Goal: Task Accomplishment & Management: Complete application form

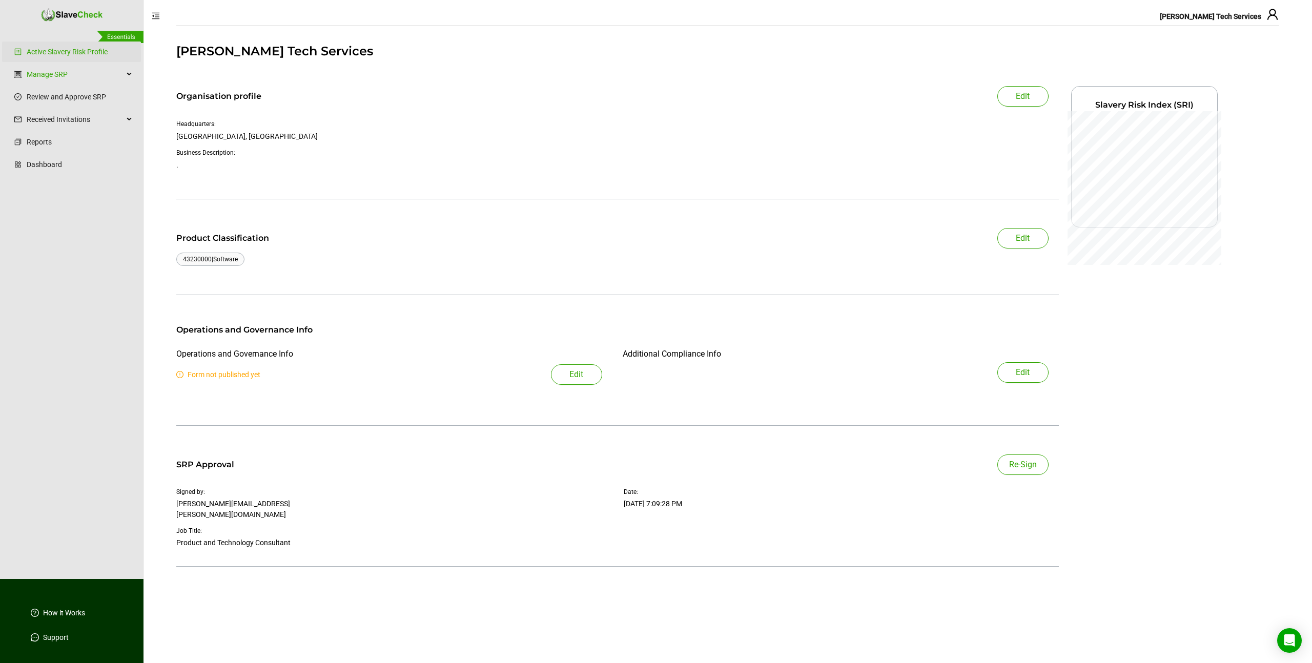
click at [546, 105] on div "Organisation profile Edit" at bounding box center [617, 96] width 883 height 21
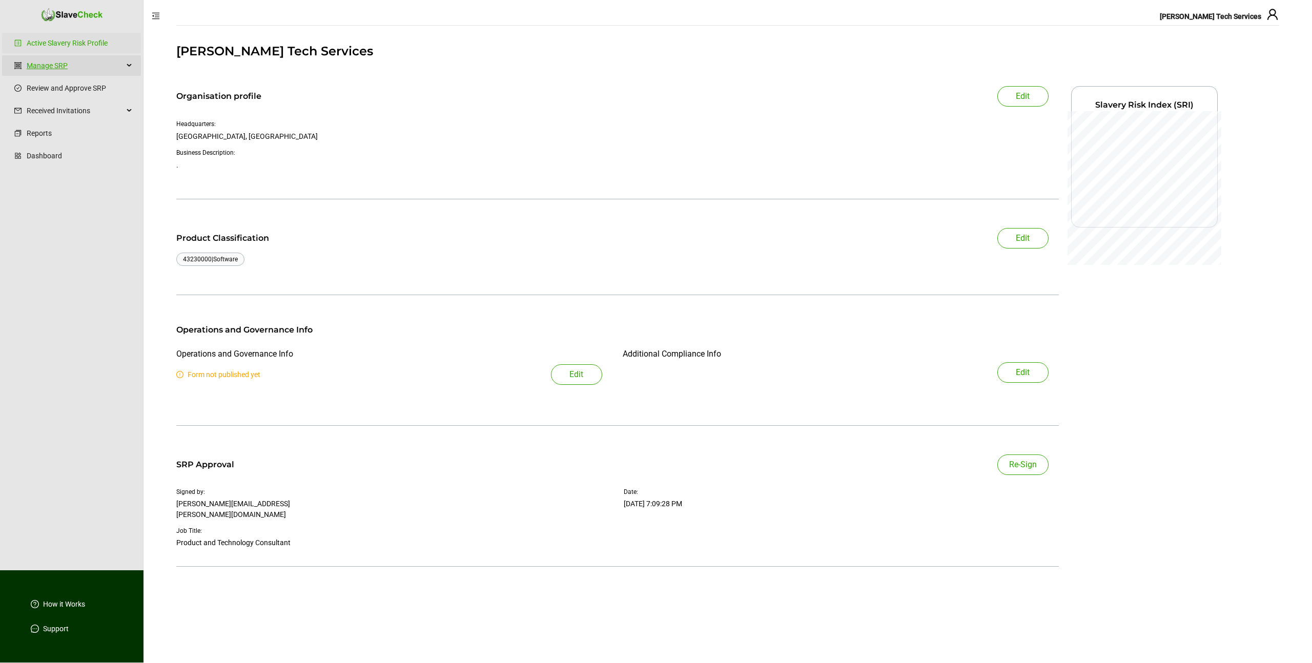
click at [110, 70] on link "Manage SRP" at bounding box center [75, 65] width 97 height 21
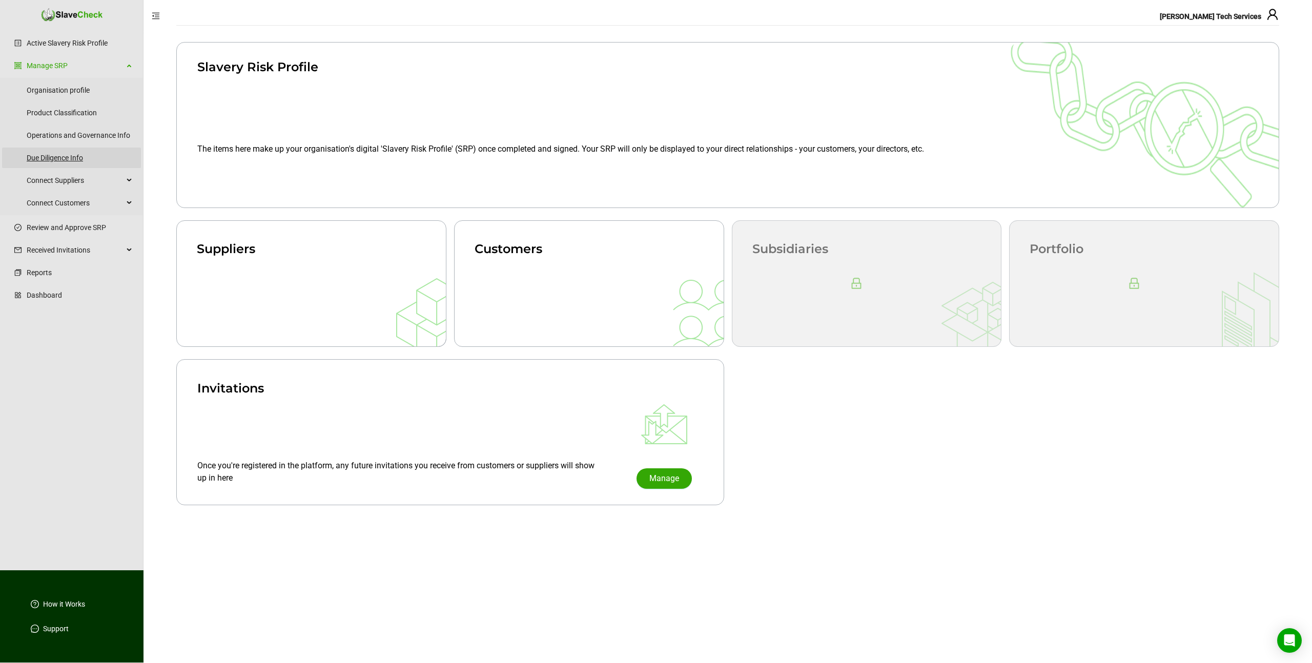
click at [67, 156] on link "Due Diligence Info" at bounding box center [80, 158] width 106 height 21
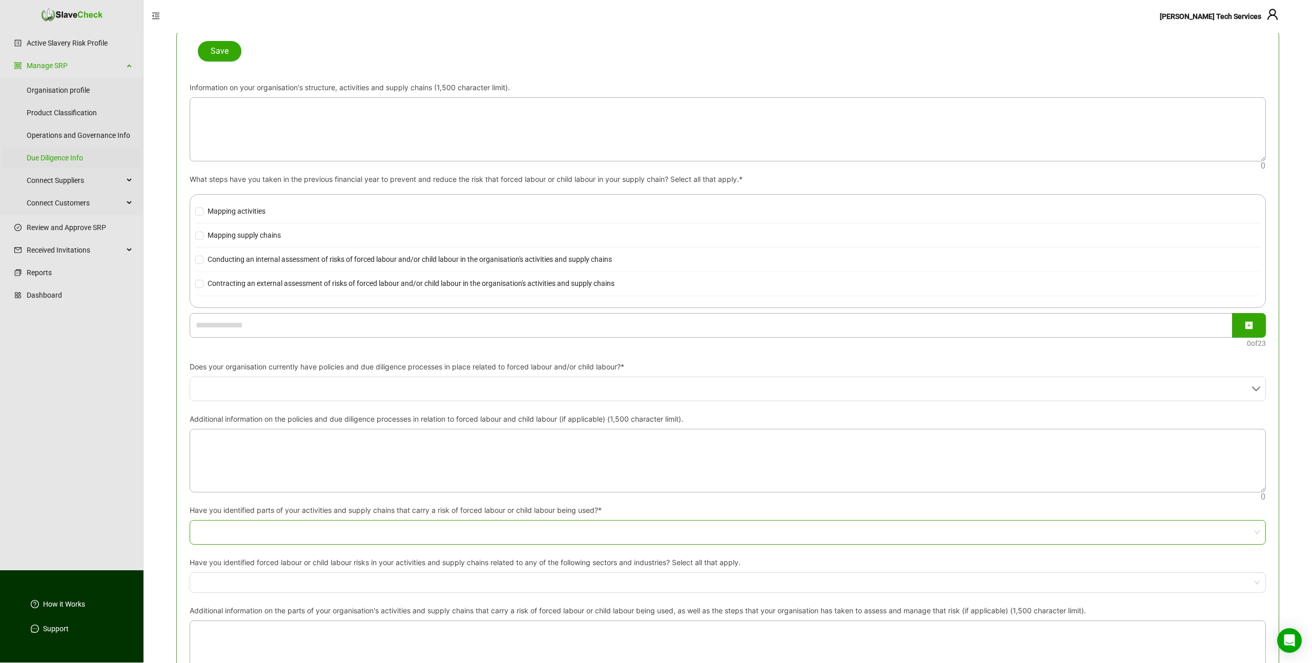
scroll to position [128, 0]
click at [303, 387] on input "Does your organisation currently have policies and due diligence processes in p…" at bounding box center [725, 388] width 1058 height 24
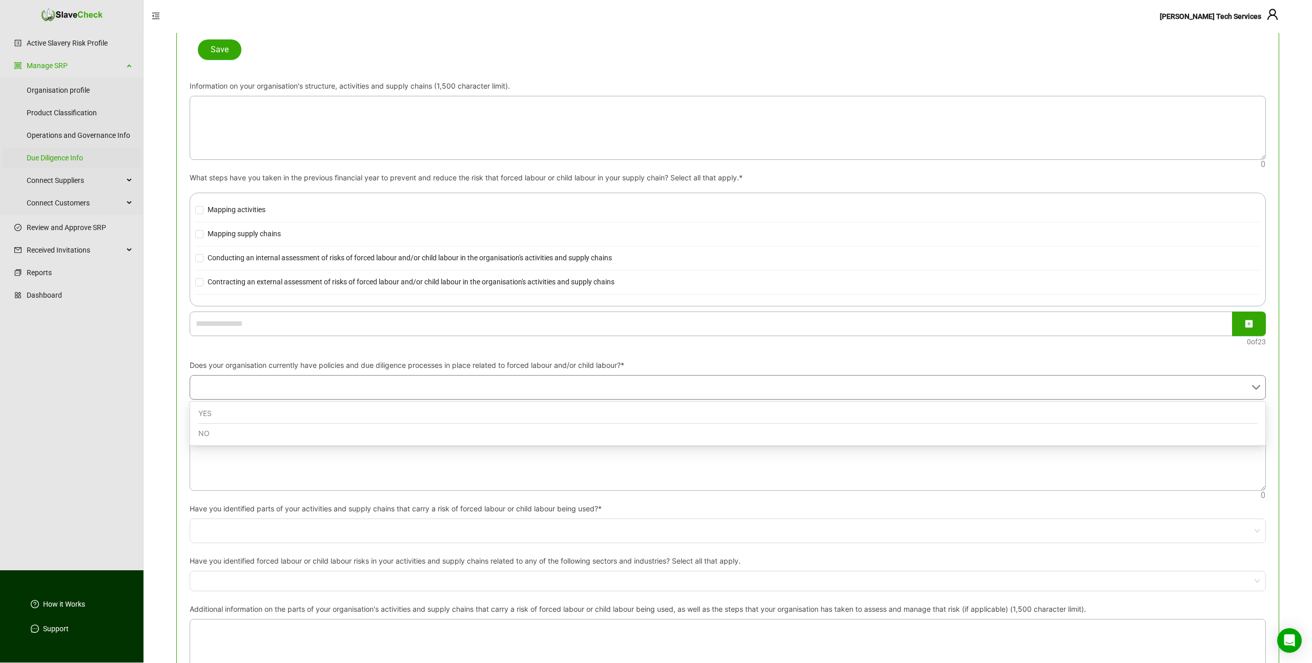
click at [298, 410] on div "YES" at bounding box center [727, 414] width 1059 height 20
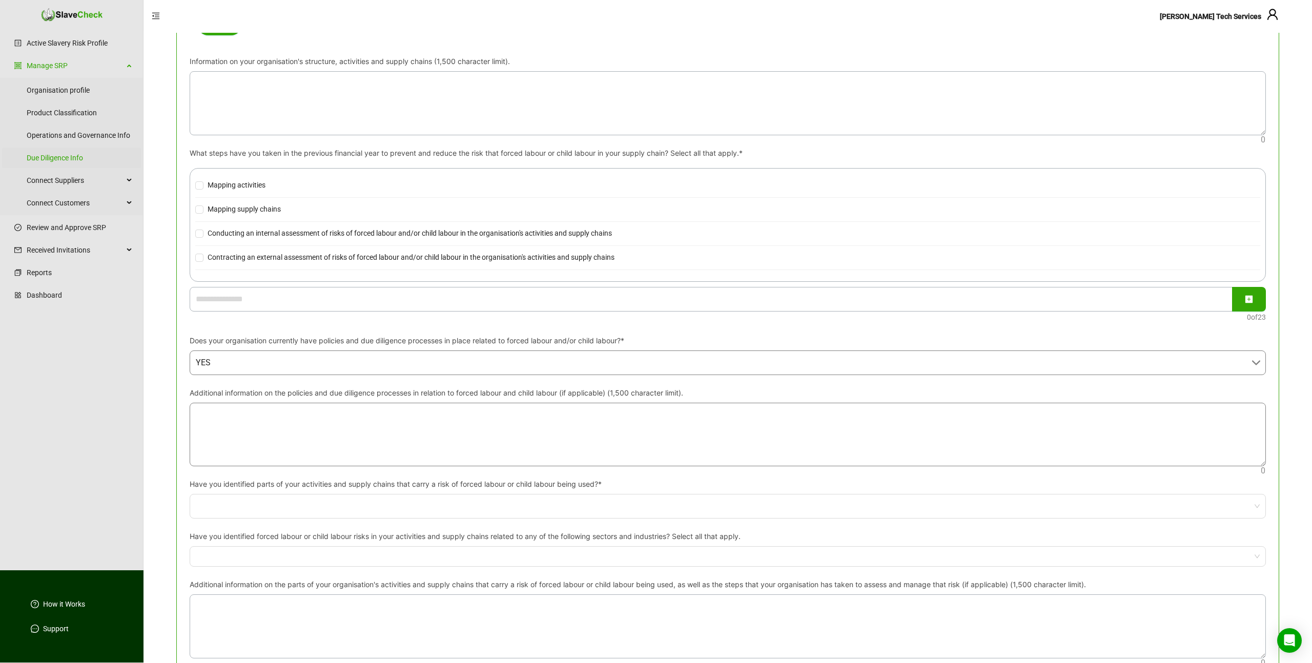
click at [318, 425] on textarea "Additional information on the policies and due diligence processes in relation …" at bounding box center [727, 434] width 1075 height 63
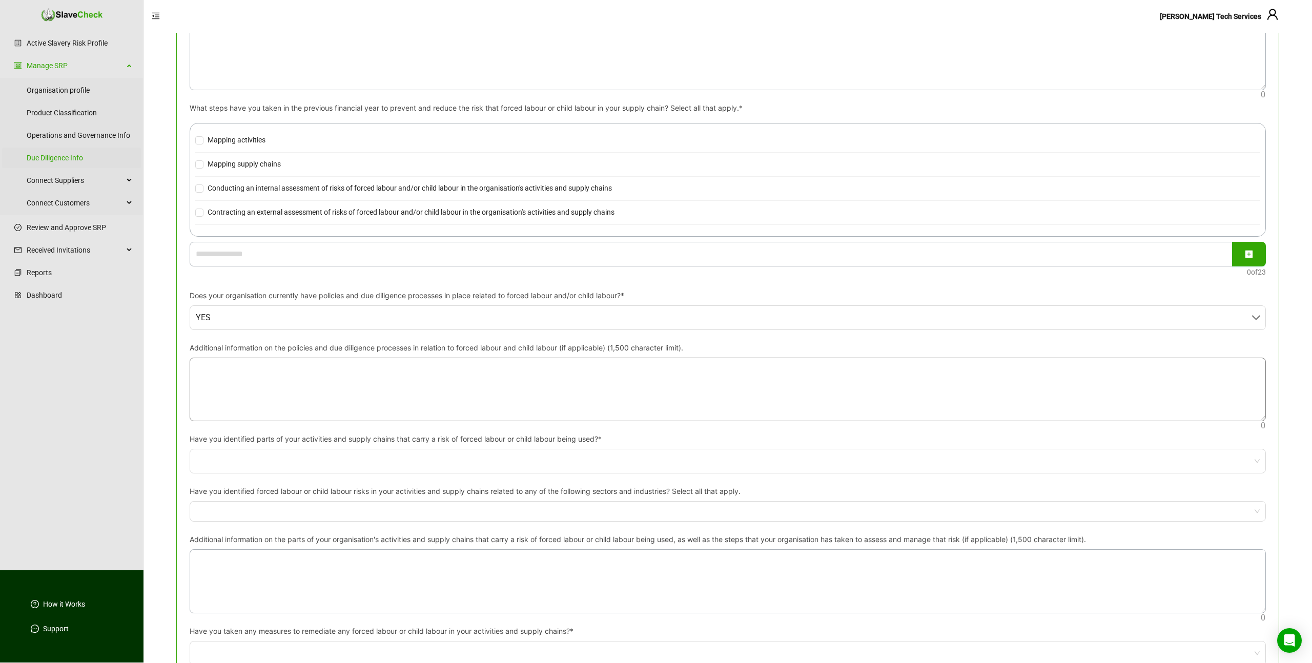
scroll to position [198, 0]
click at [405, 460] on input "Have you identified parts of your activities and supply chains that carry a ris…" at bounding box center [725, 461] width 1058 height 24
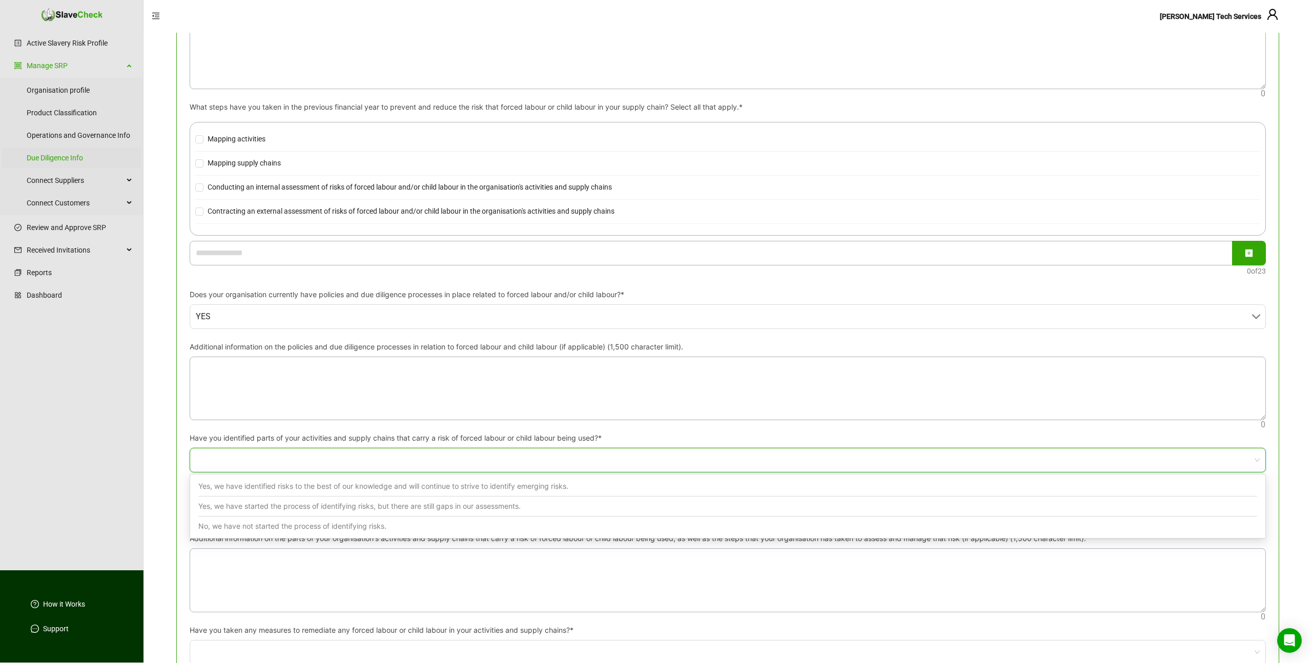
click at [388, 430] on form "Save Information on your organisation's structure, activities and supply chains…" at bounding box center [728, 549] width 1076 height 1160
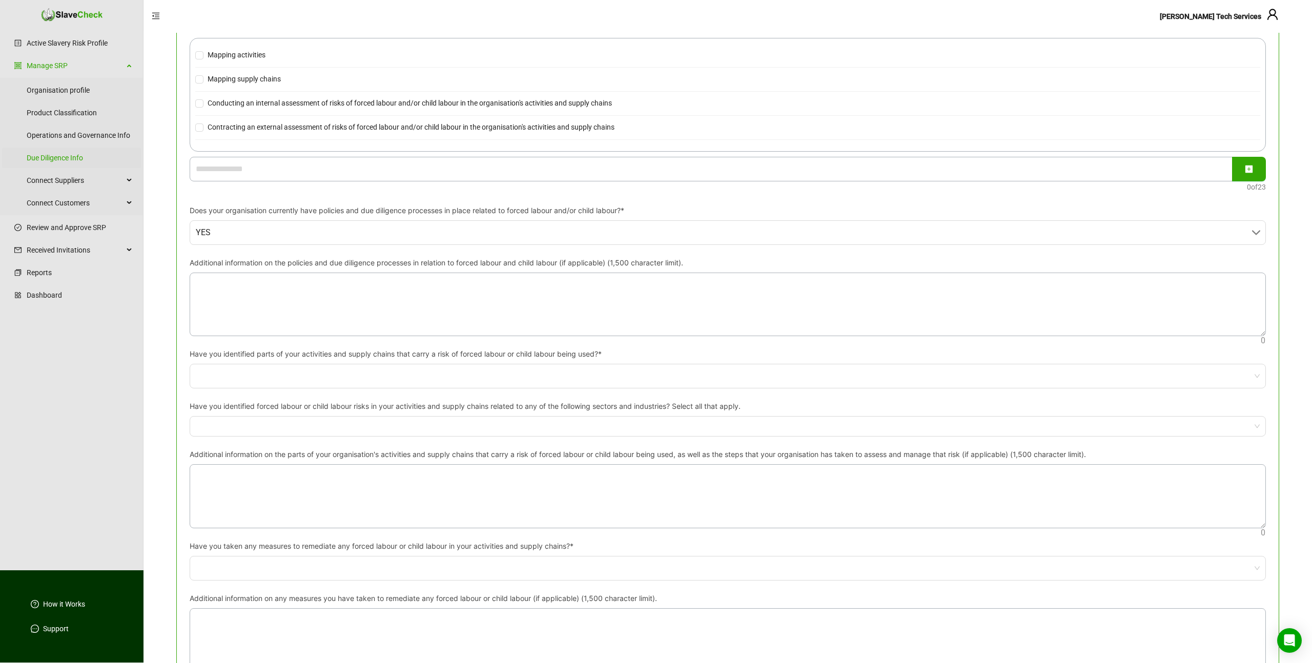
scroll to position [283, 0]
click at [313, 355] on label "Have you identified parts of your activities and supply chains that carry a ris…" at bounding box center [399, 353] width 419 height 11
click at [313, 364] on input "Have you identified parts of your activities and supply chains that carry a ris…" at bounding box center [725, 376] width 1058 height 24
click at [313, 355] on label "Have you identified parts of your activities and supply chains that carry a ris…" at bounding box center [399, 353] width 419 height 11
click at [313, 364] on input "Have you identified parts of your activities and supply chains that carry a ris…" at bounding box center [725, 376] width 1058 height 24
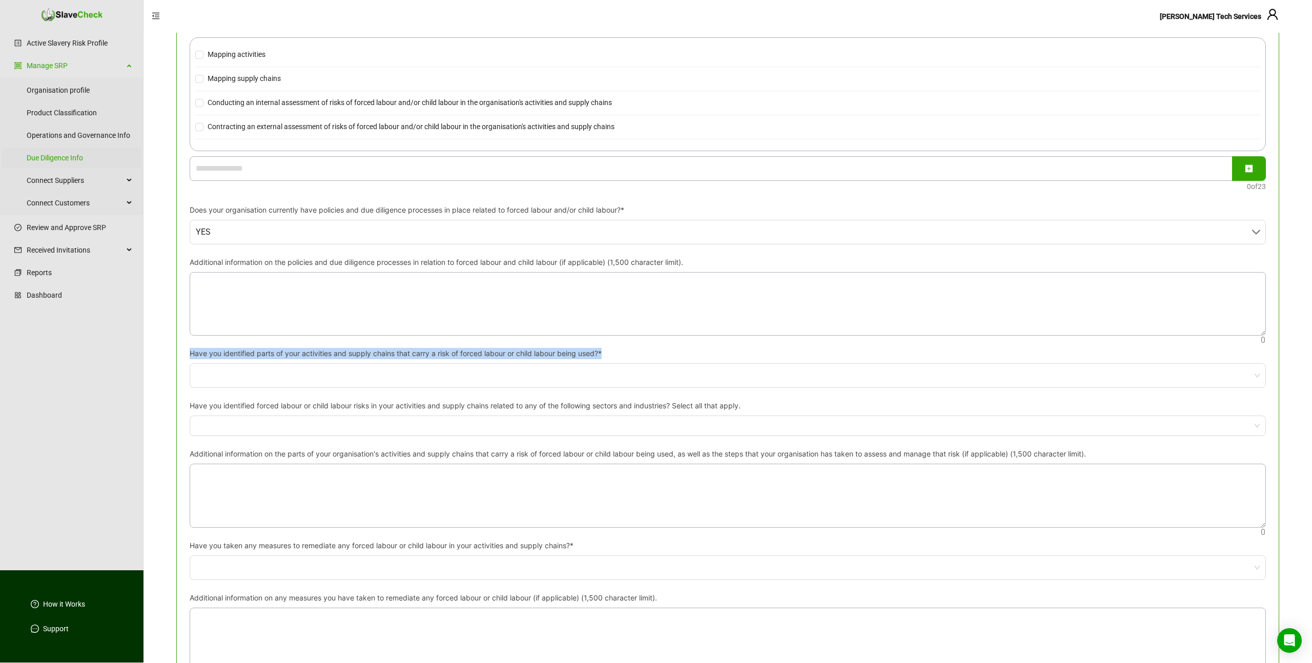
click at [313, 355] on label "Have you identified parts of your activities and supply chains that carry a ris…" at bounding box center [399, 353] width 419 height 11
click at [313, 364] on input "Have you identified parts of your activities and supply chains that carry a ris…" at bounding box center [725, 376] width 1058 height 24
copy label "Have you identified parts of your activities and supply chains that carry a ris…"
click at [384, 425] on div at bounding box center [723, 425] width 1062 height 7
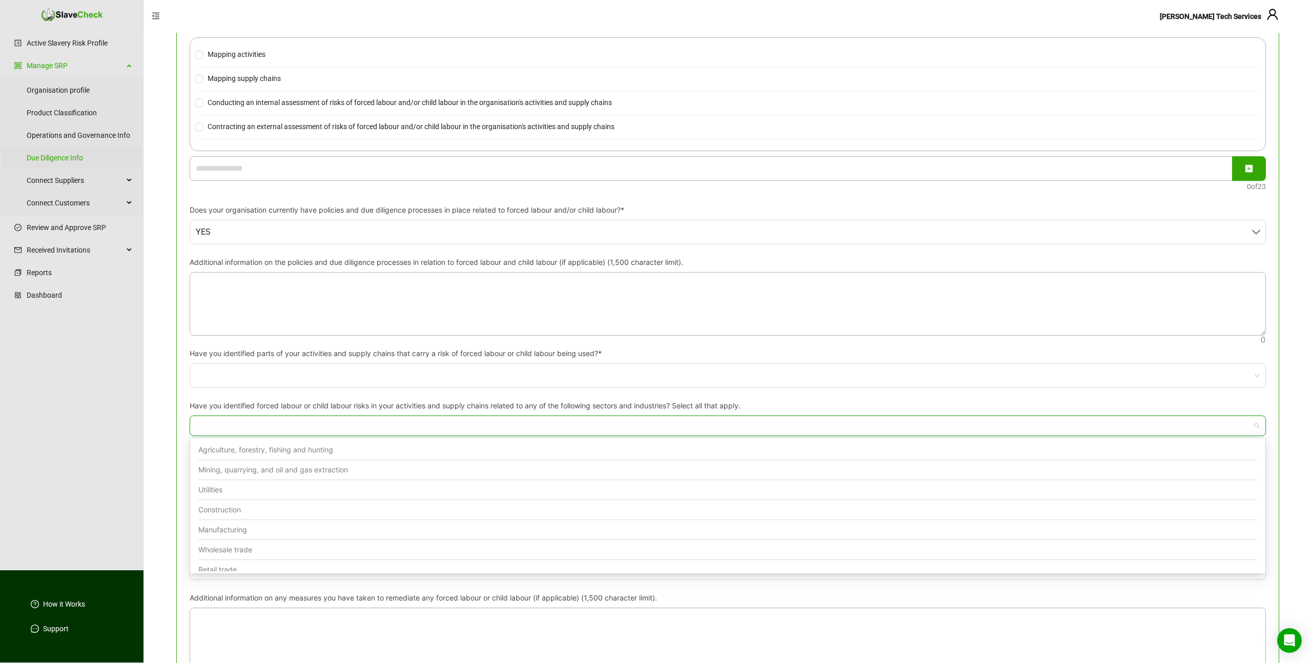
click at [406, 406] on label "Have you identified forced labour or child labour risks in your activities and …" at bounding box center [469, 405] width 558 height 11
click at [198, 422] on input "Have you identified forced labour or child labour risks in your activities and …" at bounding box center [197, 425] width 2 height 7
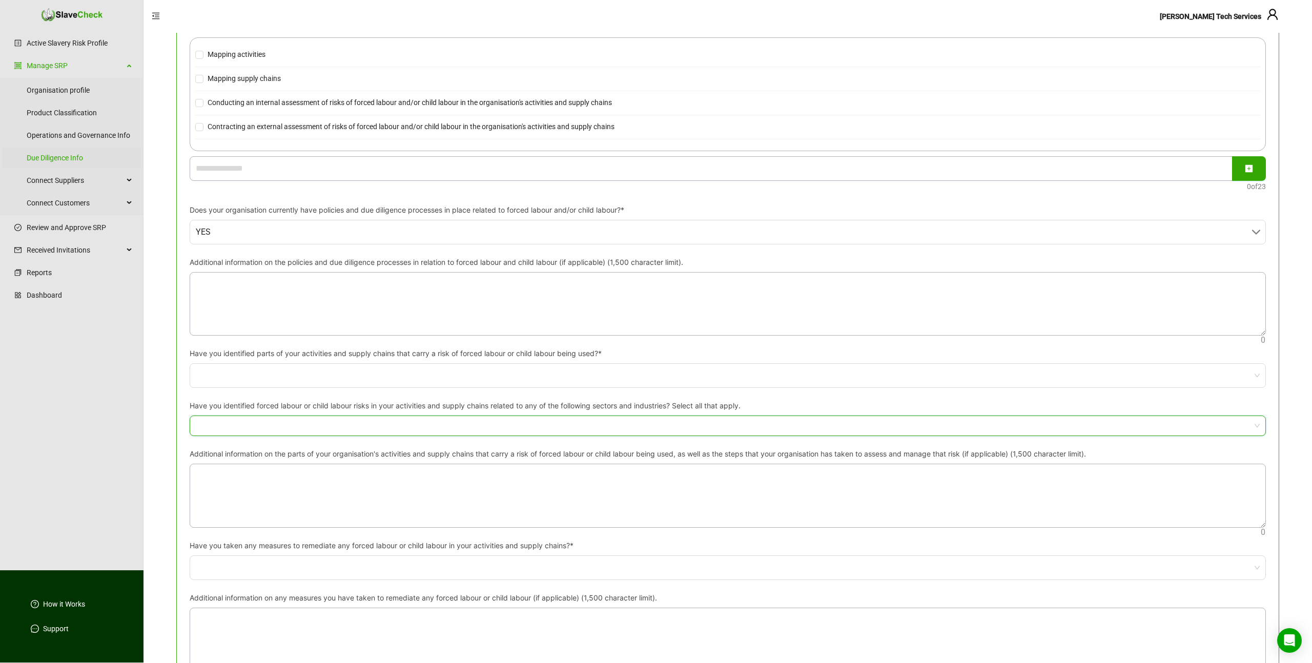
click at [290, 354] on label "Have you identified parts of your activities and supply chains that carry a ris…" at bounding box center [399, 353] width 419 height 11
click at [290, 364] on input "Have you identified parts of your activities and supply chains that carry a ris…" at bounding box center [725, 376] width 1058 height 24
click at [290, 354] on label "Have you identified parts of your activities and supply chains that carry a ris…" at bounding box center [399, 353] width 419 height 11
click at [290, 364] on input "Have you identified parts of your activities and supply chains that carry a ris…" at bounding box center [725, 376] width 1058 height 24
click at [290, 354] on label "Have you identified parts of your activities and supply chains that carry a ris…" at bounding box center [399, 353] width 419 height 11
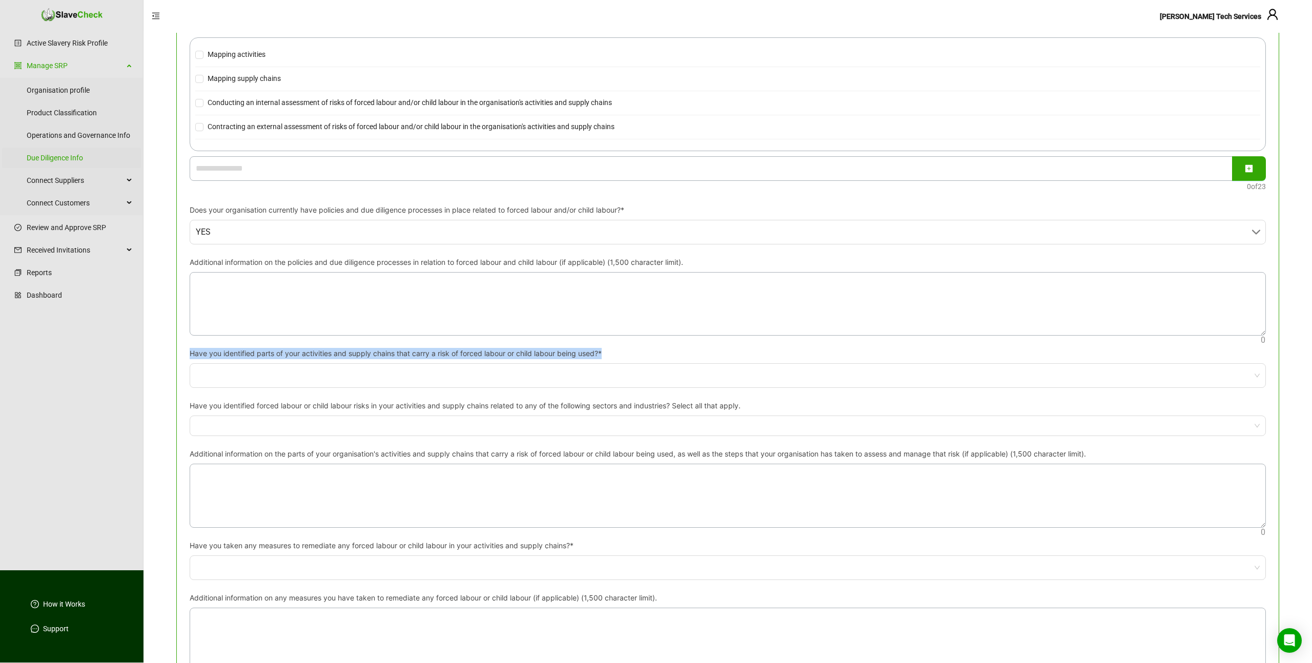
click at [290, 364] on input "Have you identified parts of your activities and supply chains that carry a ris…" at bounding box center [725, 376] width 1058 height 24
copy label "Have you identified parts of your activities and supply chains that carry a ris…"
click at [427, 405] on label "Have you identified forced labour or child labour risks in your activities and …" at bounding box center [469, 405] width 558 height 11
click at [198, 422] on input "Have you identified forced labour or child labour risks in your activities and …" at bounding box center [197, 425] width 2 height 7
click at [427, 405] on label "Have you identified forced labour or child labour risks in your activities and …" at bounding box center [469, 405] width 558 height 11
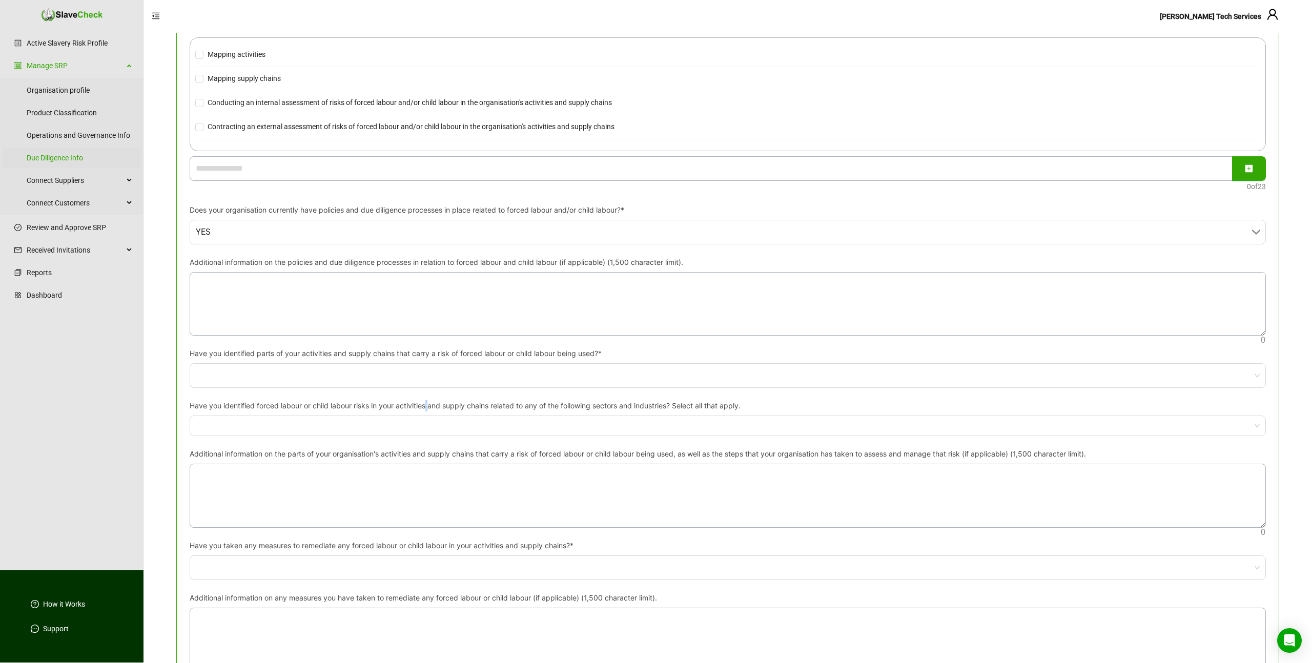
click at [198, 422] on input "Have you identified forced labour or child labour risks in your activities and …" at bounding box center [197, 425] width 2 height 7
click at [427, 405] on label "Have you identified forced labour or child labour risks in your activities and …" at bounding box center [469, 405] width 558 height 11
click at [198, 422] on input "Have you identified forced labour or child labour risks in your activities and …" at bounding box center [197, 425] width 2 height 7
click at [427, 405] on label "Have you identified forced labour or child labour risks in your activities and …" at bounding box center [469, 405] width 558 height 11
click at [198, 422] on input "Have you identified forced labour or child labour risks in your activities and …" at bounding box center [197, 425] width 2 height 7
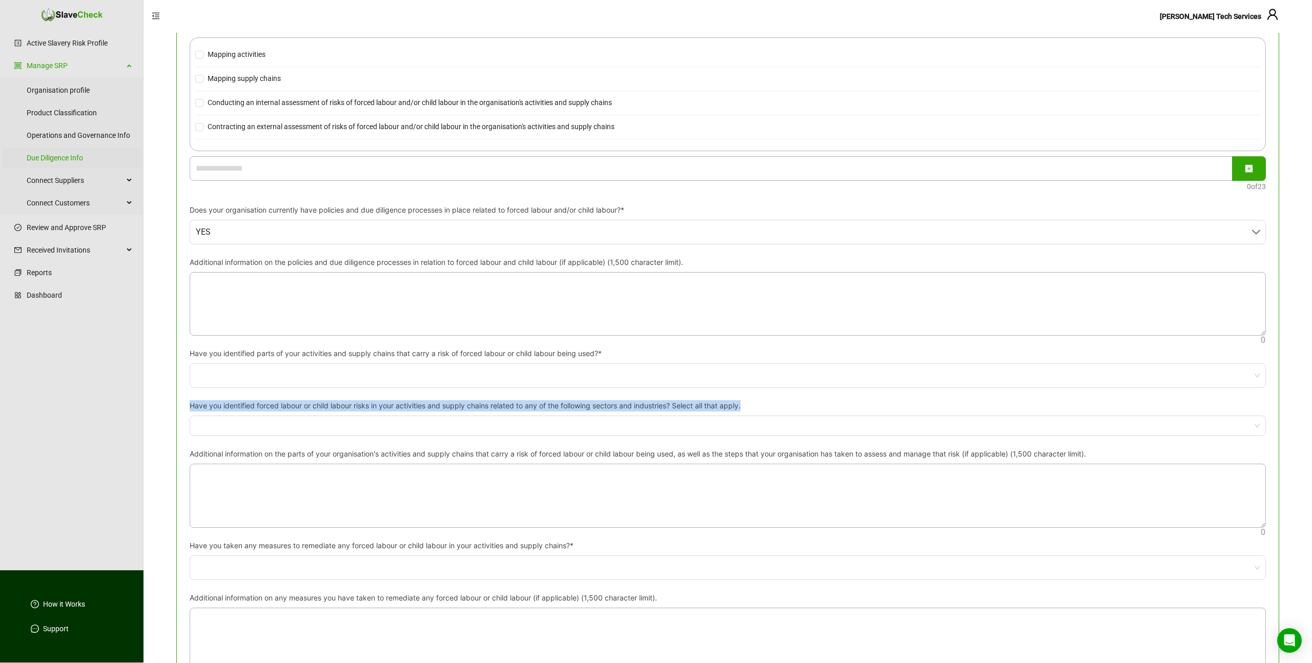
click at [427, 405] on label "Have you identified forced labour or child labour risks in your activities and …" at bounding box center [469, 405] width 558 height 11
click at [198, 422] on input "Have you identified forced labour or child labour risks in your activities and …" at bounding box center [197, 425] width 2 height 7
copy label "Have you identified forced labour or child labour risks in your activities and …"
click at [692, 483] on textarea "Additional information on the parts of your organisation's activities and suppl…" at bounding box center [727, 495] width 1075 height 63
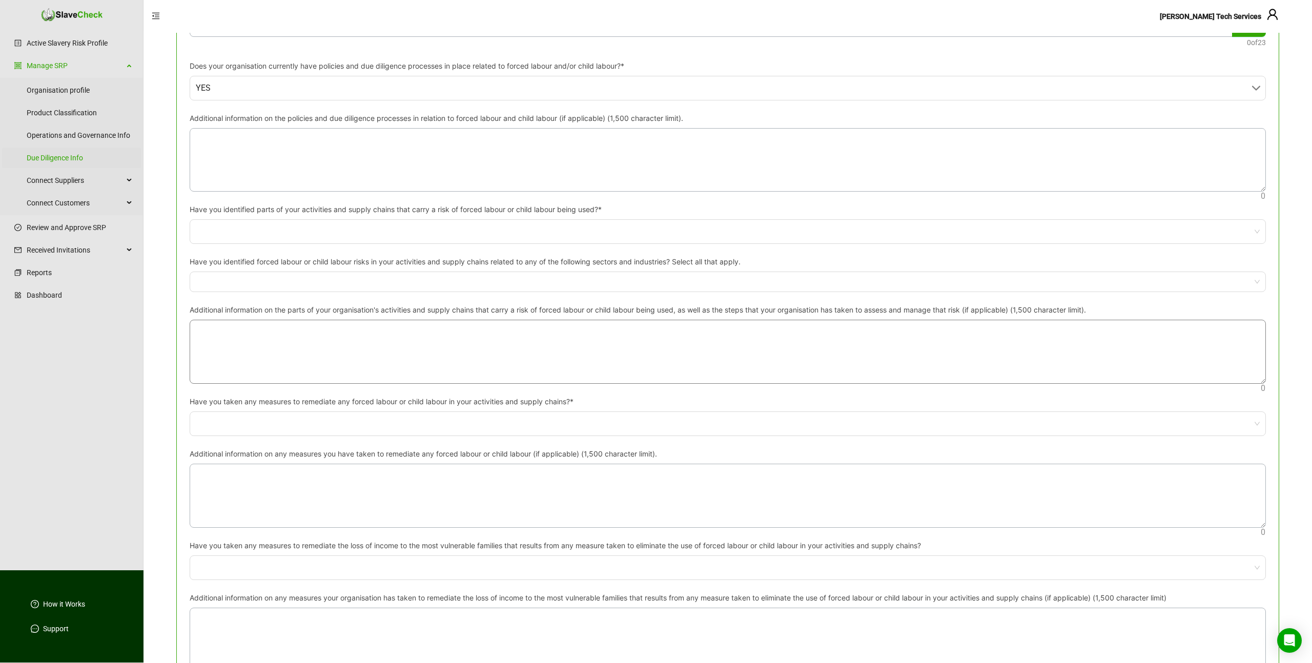
scroll to position [434, 0]
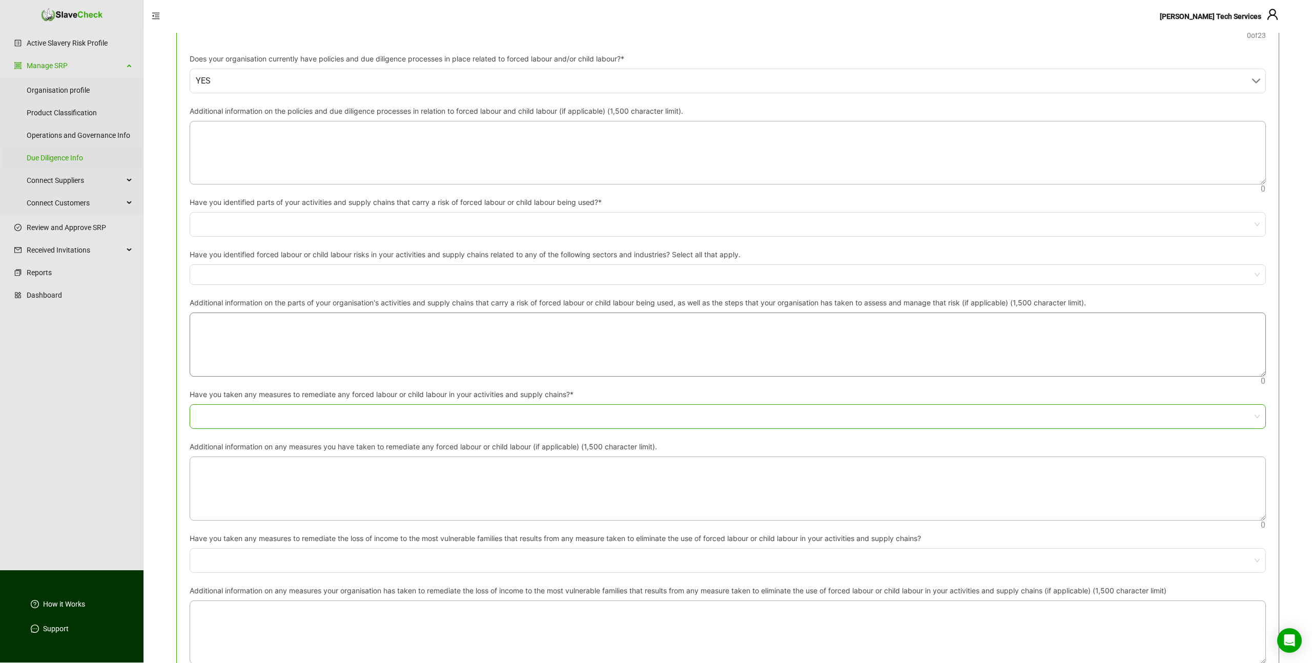
click at [469, 412] on input "Have you taken any measures to remediate any forced labour or child labour in y…" at bounding box center [725, 417] width 1058 height 24
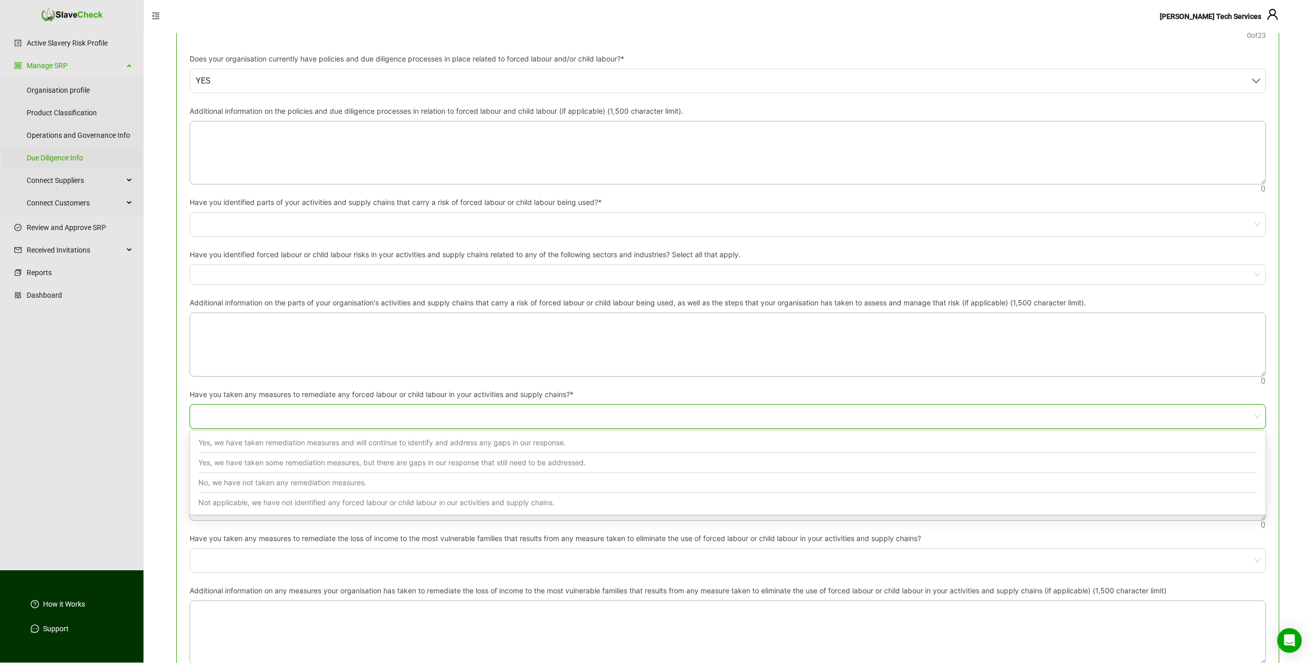
click at [469, 412] on input "Have you taken any measures to remediate any forced labour or child labour in y…" at bounding box center [725, 417] width 1058 height 24
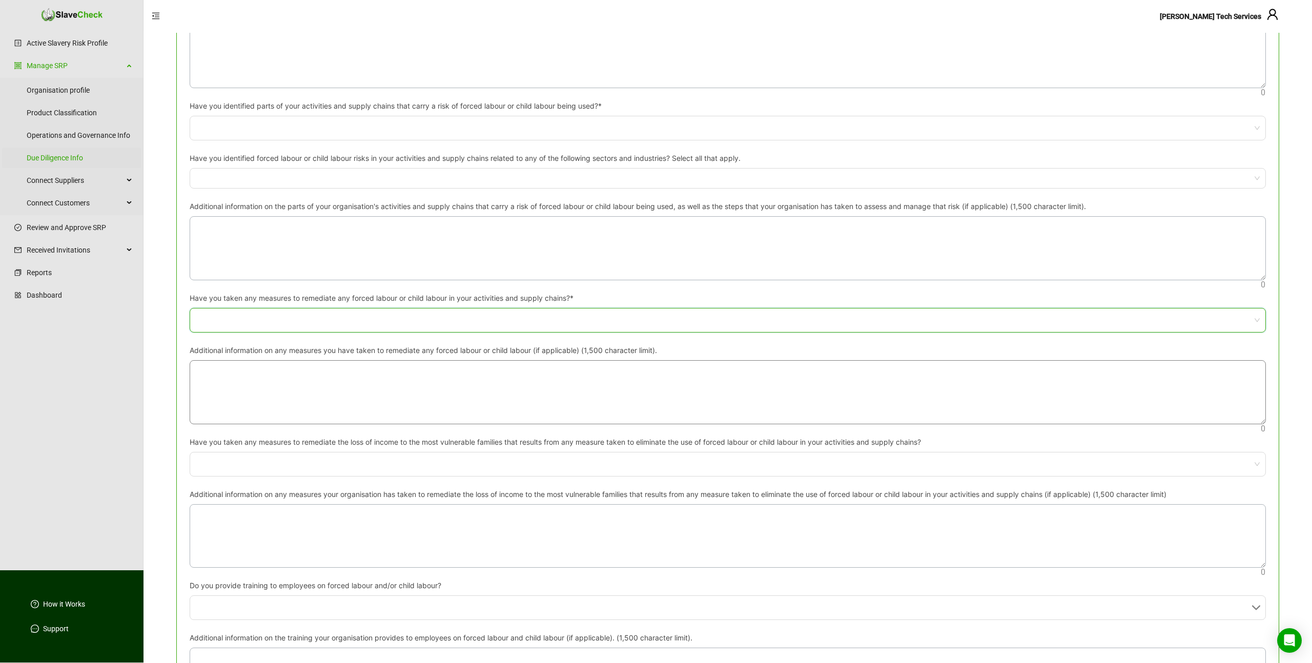
scroll to position [534, 0]
click at [418, 438] on label "Have you taken any measures to remediate the loss of income to the most vulnera…" at bounding box center [559, 438] width 739 height 11
click at [418, 449] on input "Have you taken any measures to remediate the loss of income to the most vulnera…" at bounding box center [725, 461] width 1058 height 24
click at [418, 438] on label "Have you taken any measures to remediate the loss of income to the most vulnera…" at bounding box center [559, 438] width 739 height 11
click at [418, 449] on input "Have you taken any measures to remediate the loss of income to the most vulnera…" at bounding box center [725, 461] width 1058 height 24
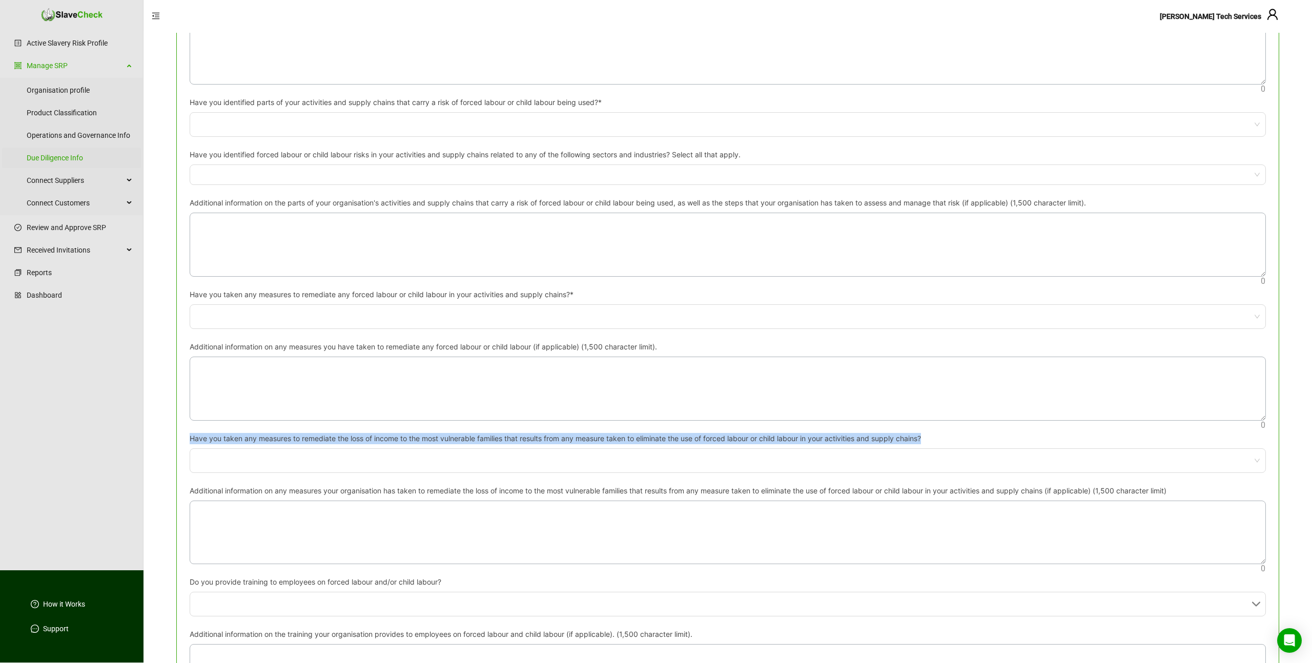
click at [418, 438] on label "Have you taken any measures to remediate the loss of income to the most vulnera…" at bounding box center [559, 438] width 739 height 11
click at [418, 449] on input "Have you taken any measures to remediate the loss of income to the most vulnera…" at bounding box center [725, 461] width 1058 height 24
click at [409, 460] on input "Have you taken any measures to remediate the loss of income to the most vulnera…" at bounding box center [725, 461] width 1058 height 24
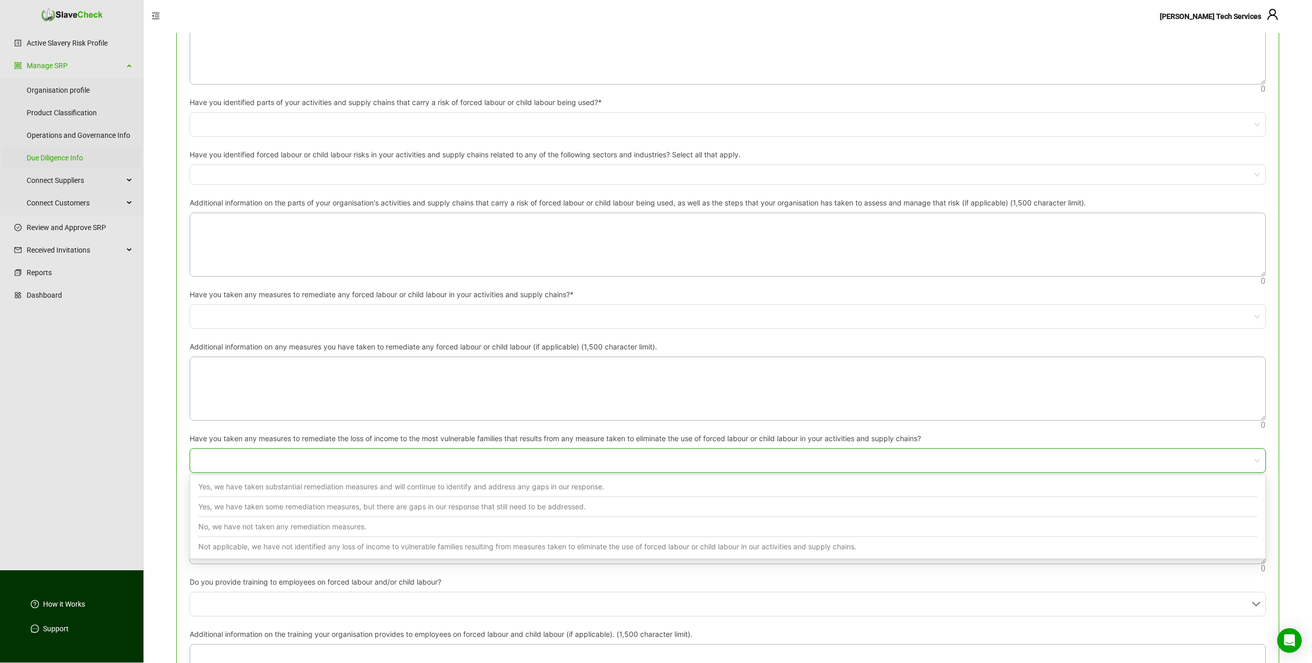
click at [408, 439] on label "Have you taken any measures to remediate the loss of income to the most vulnera…" at bounding box center [559, 438] width 739 height 11
click at [408, 449] on input "Have you taken any measures to remediate the loss of income to the most vulnera…" at bounding box center [725, 461] width 1058 height 24
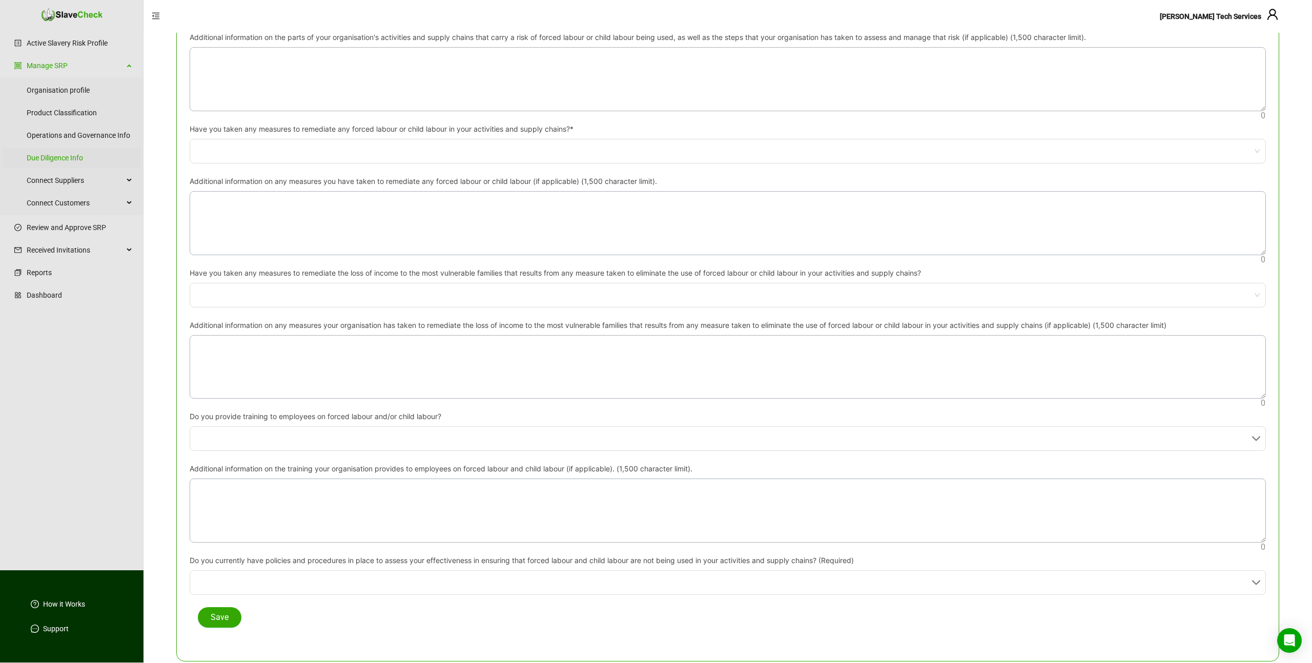
scroll to position [705, 0]
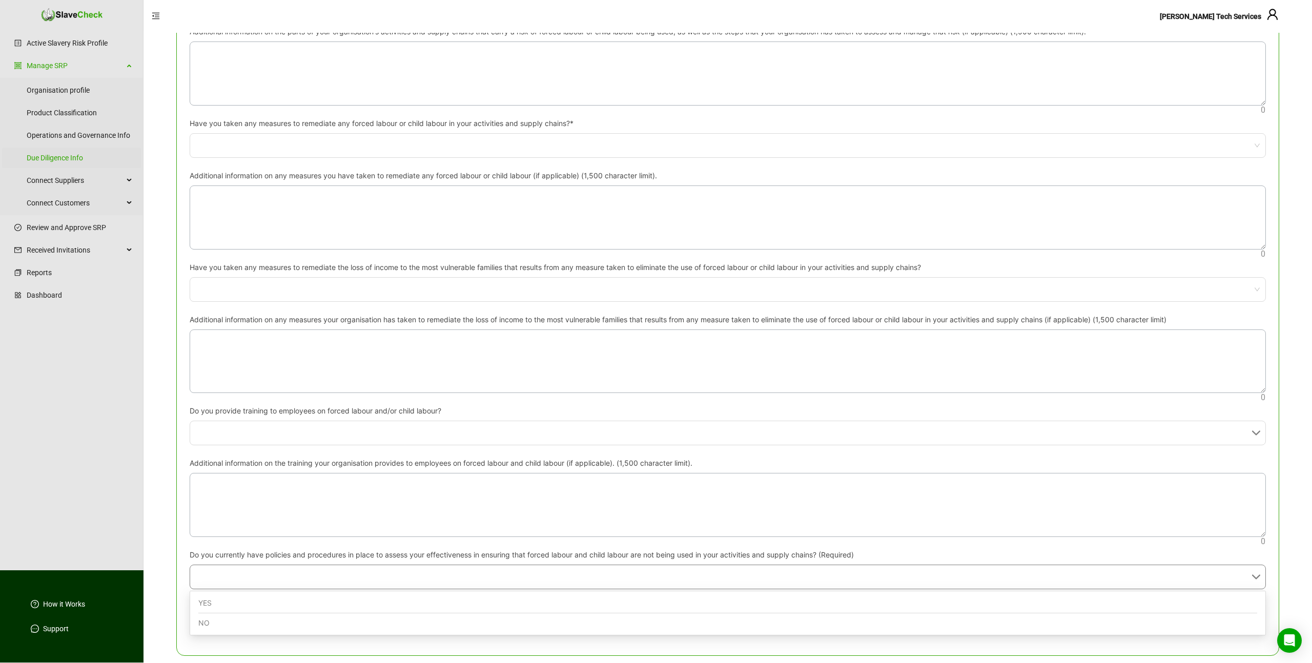
click at [614, 582] on input "Do you currently have policies and procedures in place to assess your effective…" at bounding box center [725, 577] width 1058 height 24
click at [614, 579] on input "Do you currently have policies and procedures in place to assess your effective…" at bounding box center [725, 577] width 1058 height 24
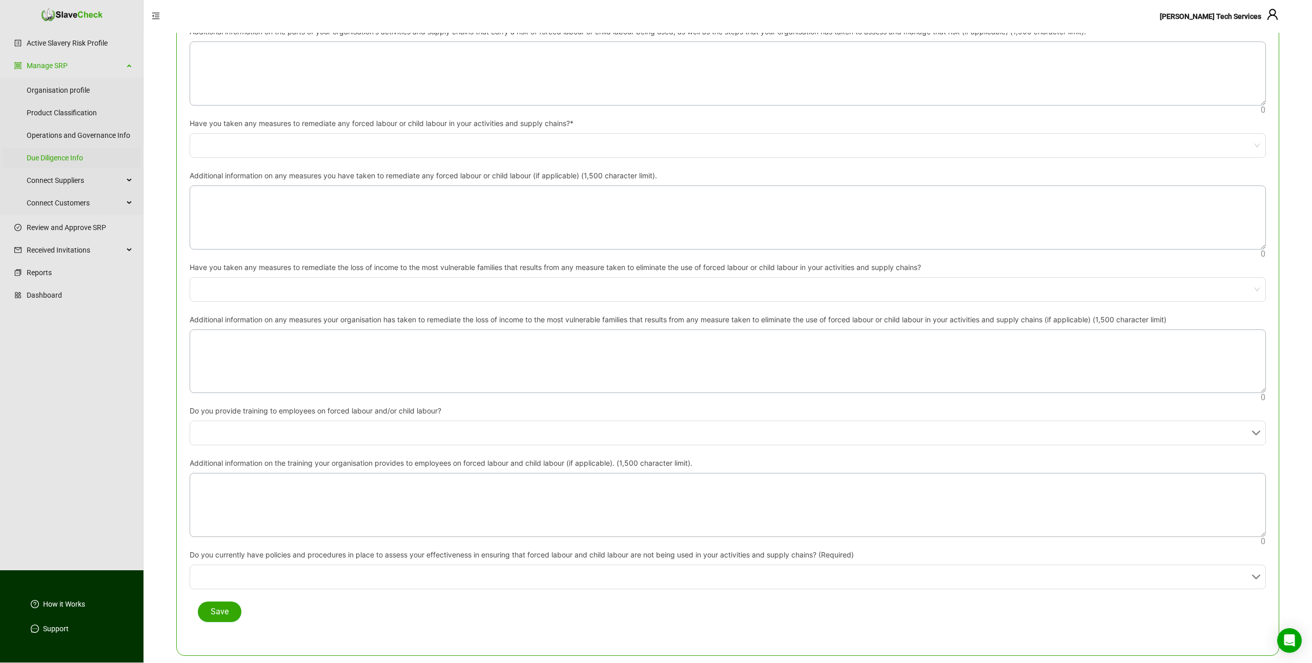
click at [600, 551] on label "Do you currently have policies and procedures in place to assess your effective…" at bounding box center [525, 554] width 671 height 11
click at [600, 565] on input "Do you currently have policies and procedures in place to assess your effective…" at bounding box center [725, 577] width 1058 height 24
